Goal: Task Accomplishment & Management: Complete application form

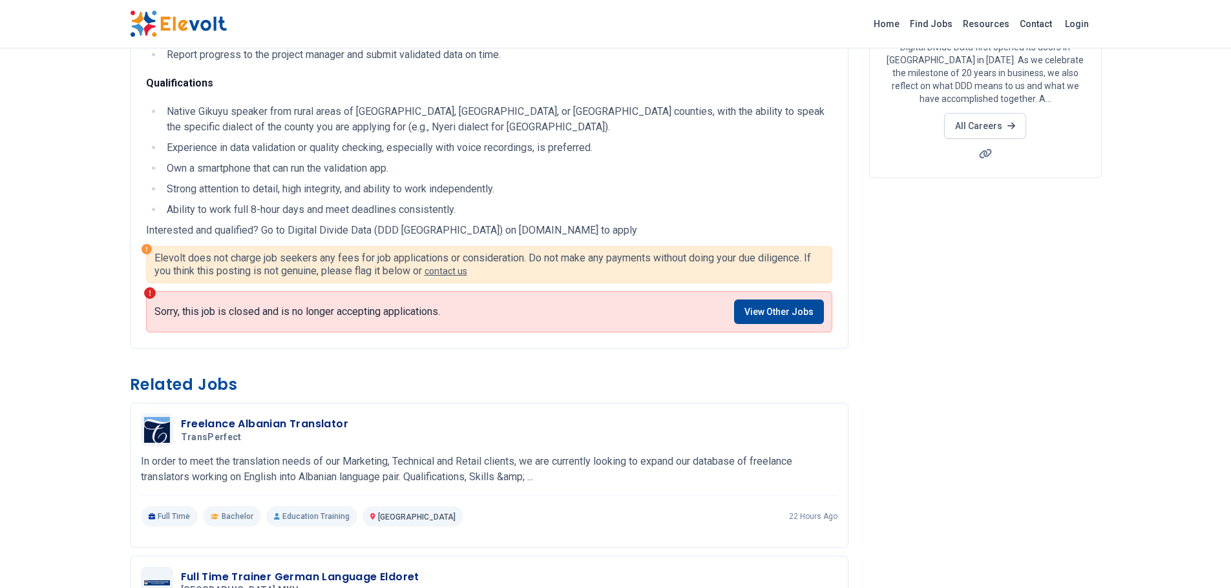
scroll to position [186, 0]
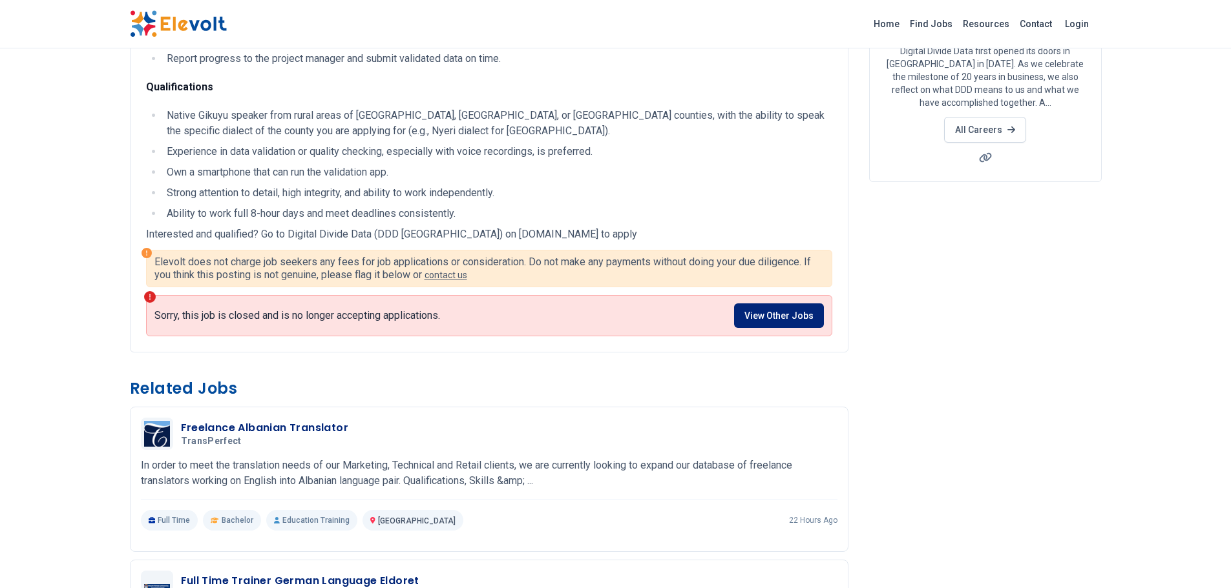
click at [786, 304] on link "View Other Jobs" at bounding box center [779, 316] width 90 height 25
click at [771, 319] on link "View Other Jobs" at bounding box center [779, 316] width 90 height 25
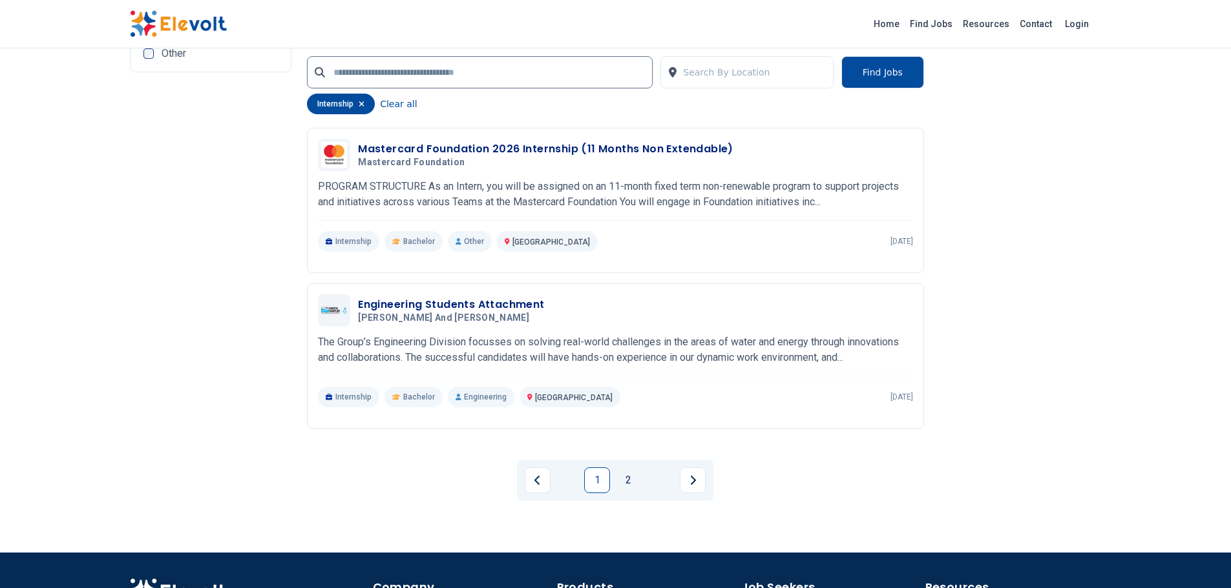
scroll to position [2740, 0]
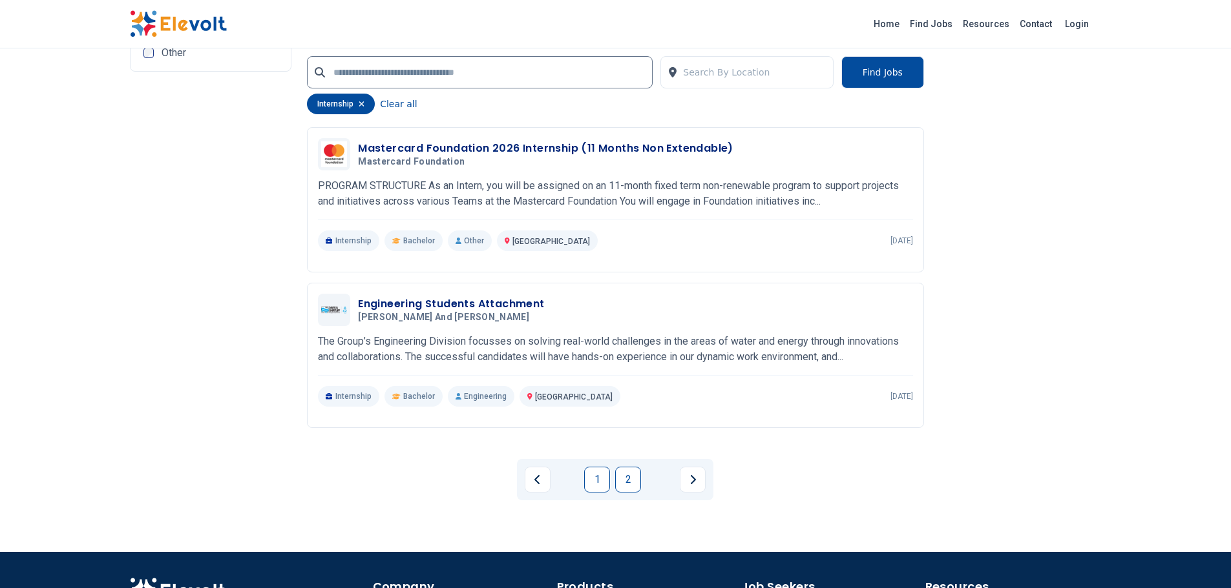
click at [630, 485] on link "2" at bounding box center [628, 480] width 26 height 26
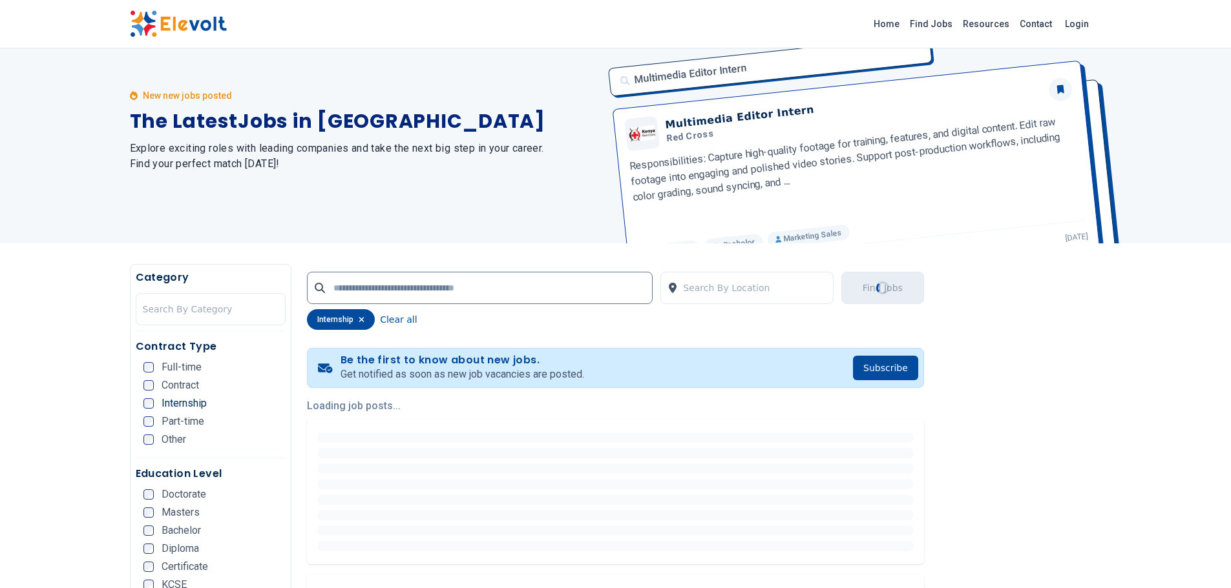
scroll to position [4, 0]
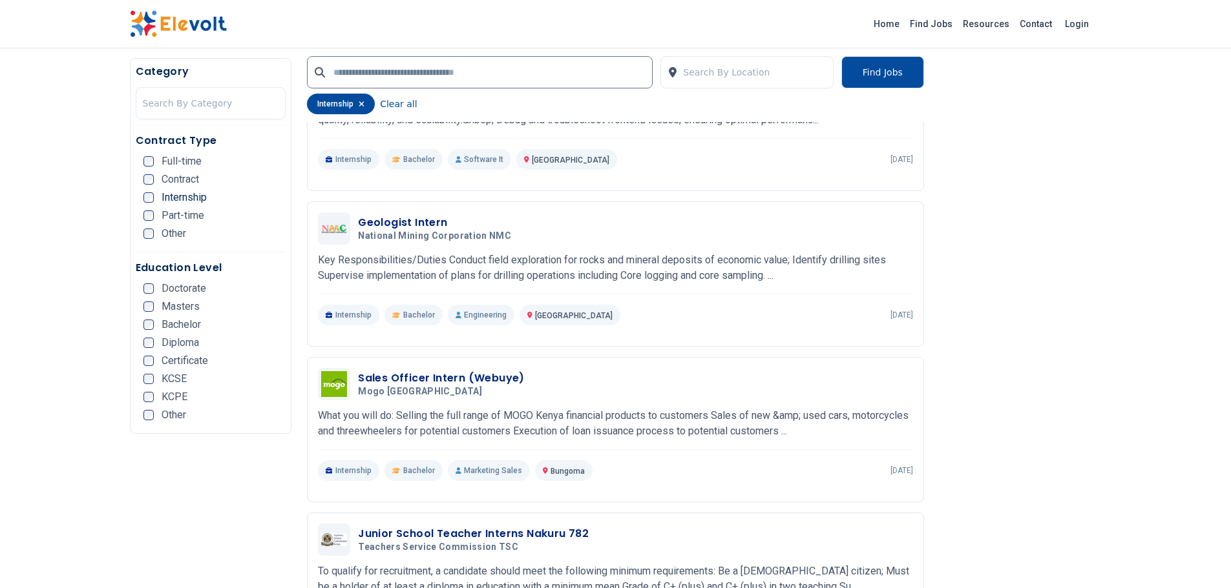
scroll to position [572, 0]
click at [610, 311] on div "Internship Bachelor Engineering [GEOGRAPHIC_DATA] KE [DATE]" at bounding box center [615, 314] width 595 height 21
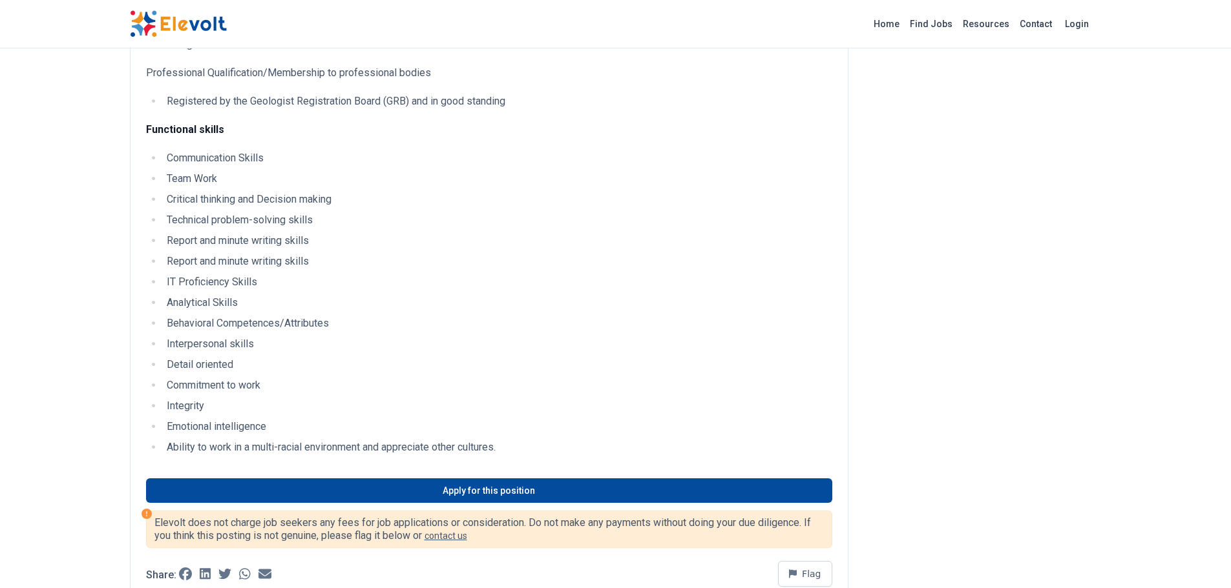
scroll to position [515, 0]
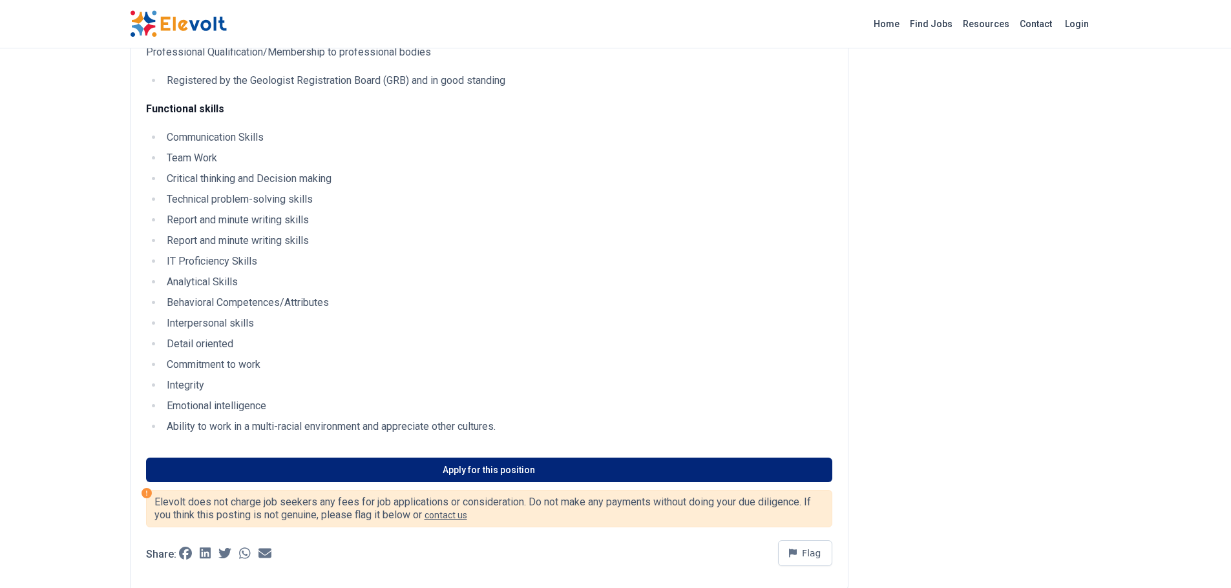
click at [477, 468] on link "Apply for this position" at bounding box center [489, 470] width 686 height 25
